Goal: Information Seeking & Learning: Learn about a topic

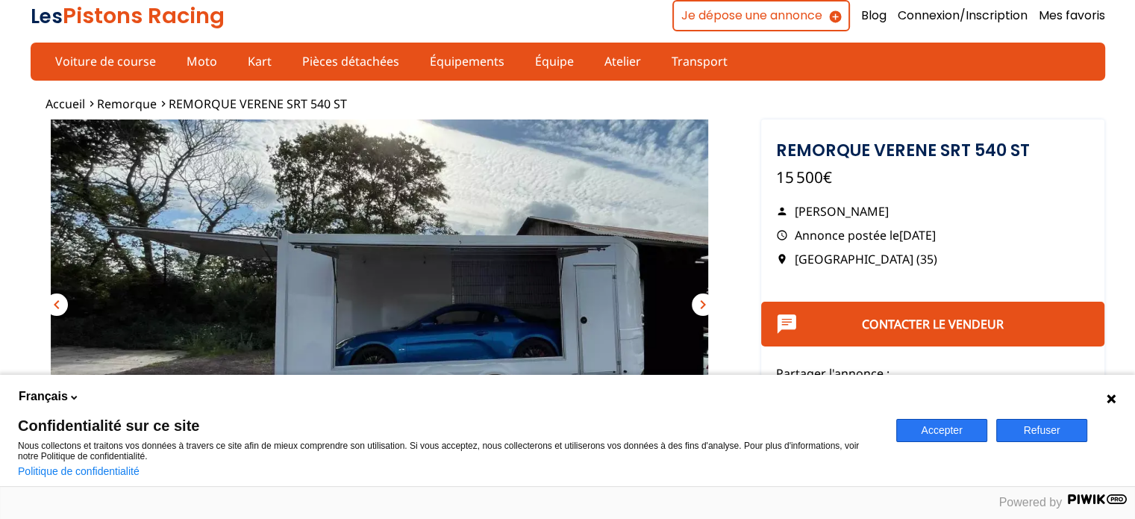
click at [556, 163] on img "Go to Slide 1" at bounding box center [380, 313] width 698 height 388
click at [1041, 432] on button "Refuser" at bounding box center [1041, 430] width 91 height 23
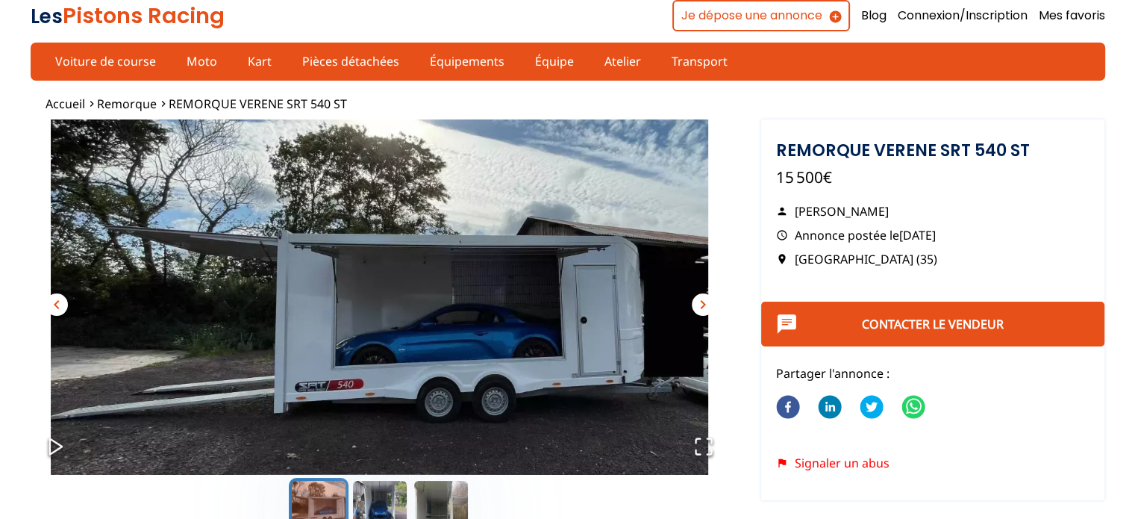
click at [697, 293] on button "chevron_right" at bounding box center [703, 304] width 22 height 22
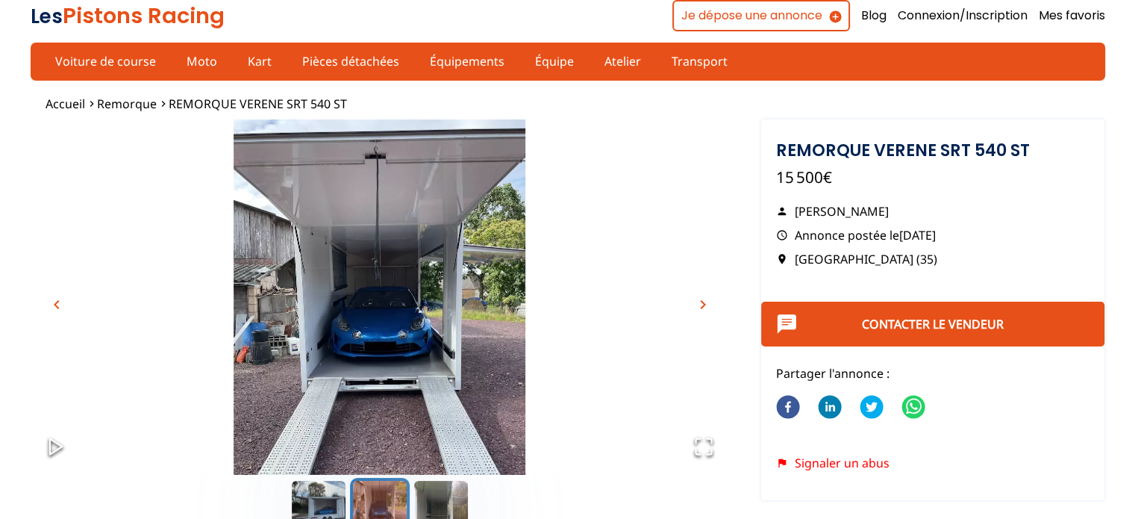
click at [697, 293] on button "chevron_right" at bounding box center [703, 304] width 22 height 22
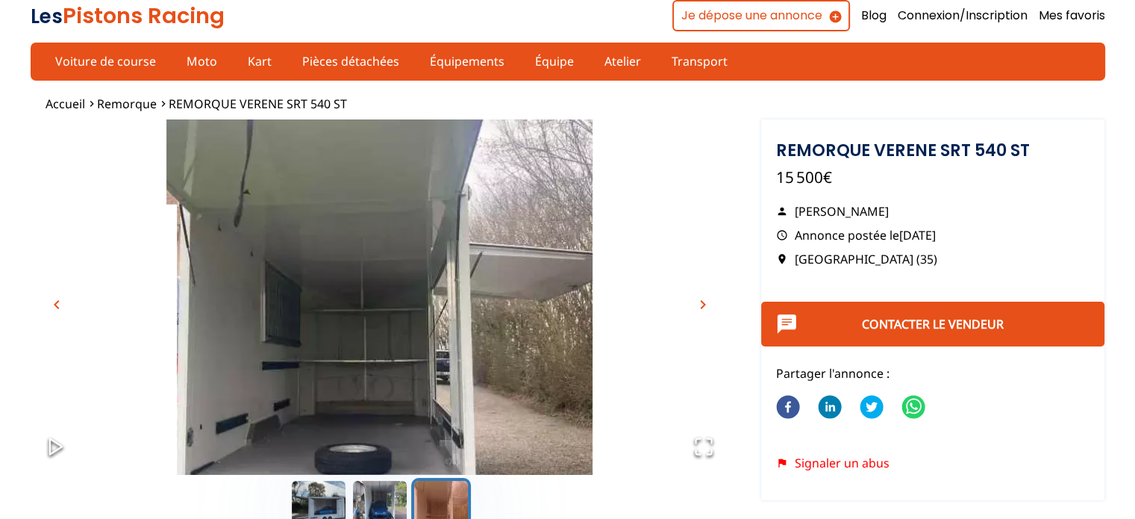
click at [699, 299] on span "chevron_right" at bounding box center [703, 304] width 18 height 18
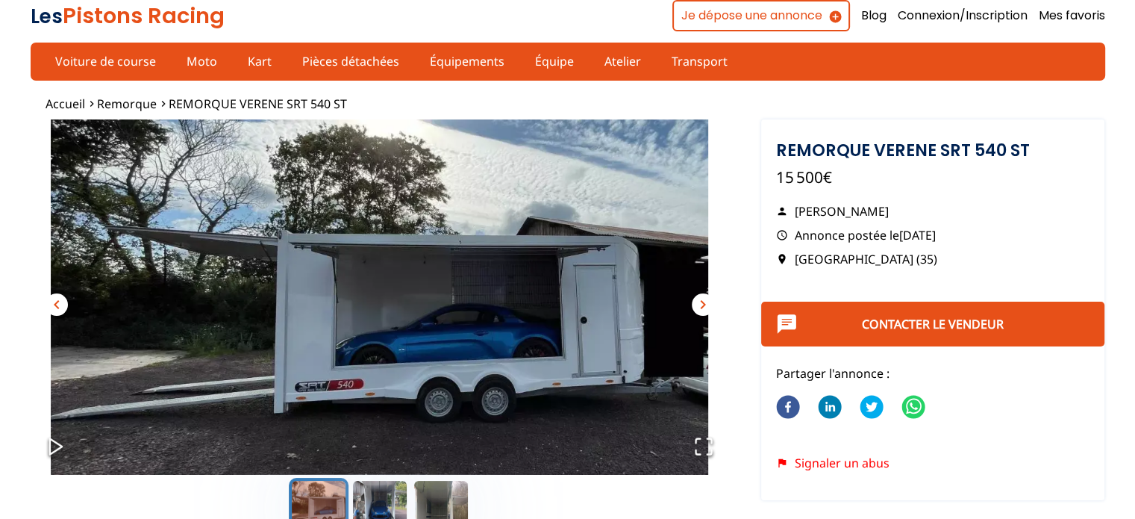
click at [699, 299] on span "chevron_right" at bounding box center [703, 304] width 18 height 18
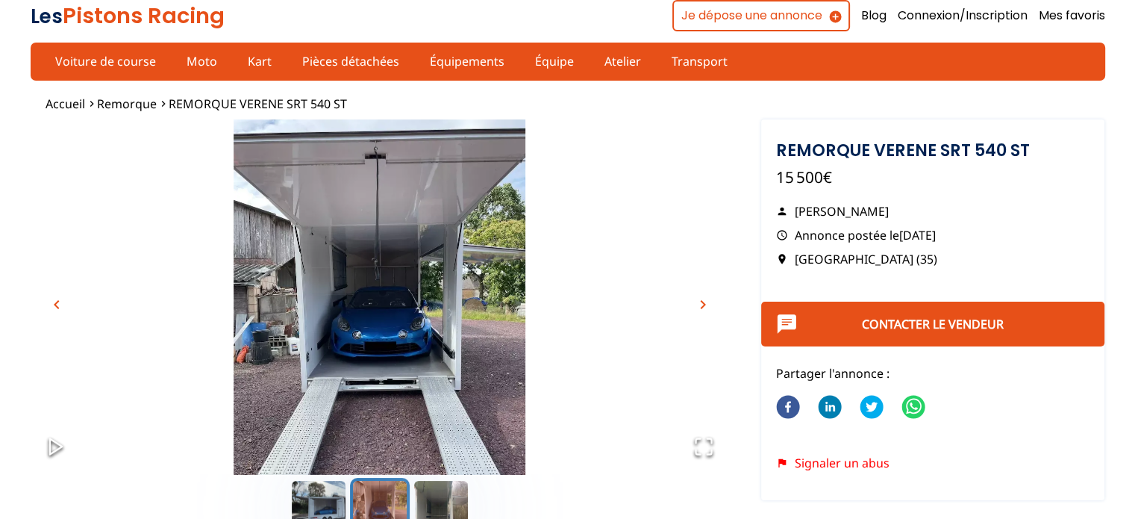
click at [699, 299] on span "chevron_right" at bounding box center [703, 304] width 18 height 18
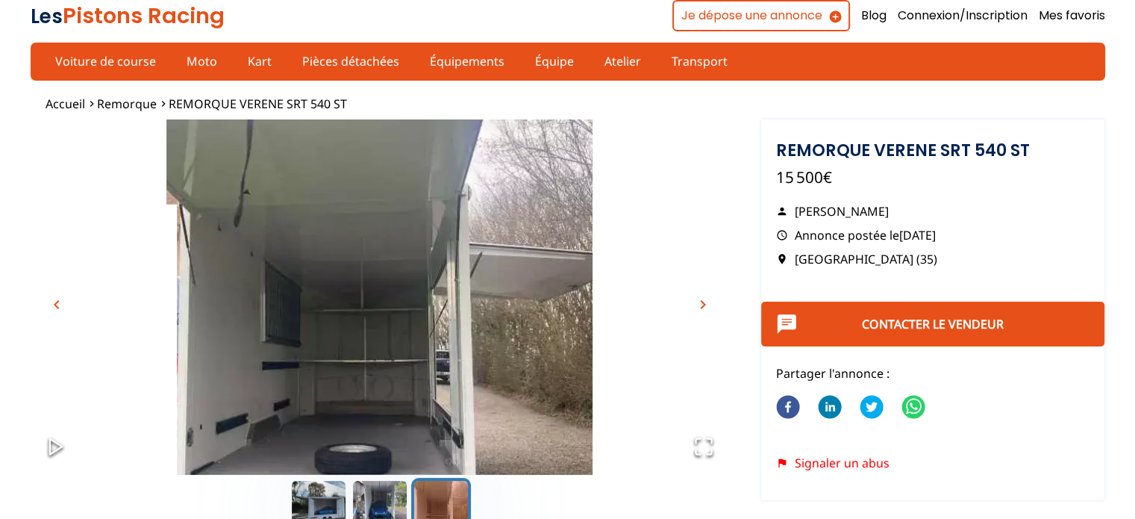
click at [699, 299] on span "chevron_right" at bounding box center [703, 304] width 18 height 18
